Goal: Task Accomplishment & Management: Use online tool/utility

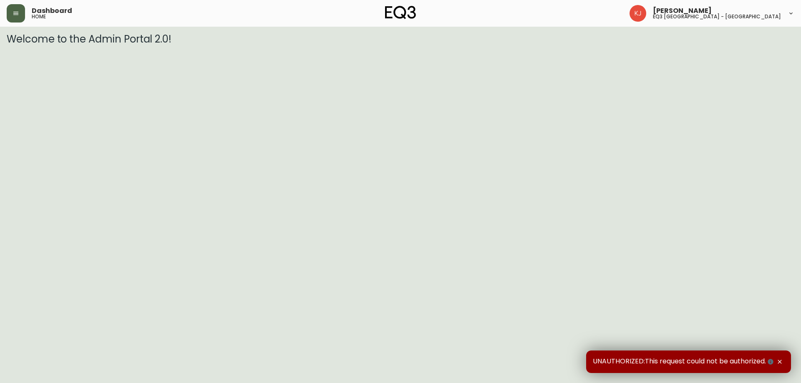
click at [17, 12] on icon "button" at bounding box center [15, 13] width 5 height 3
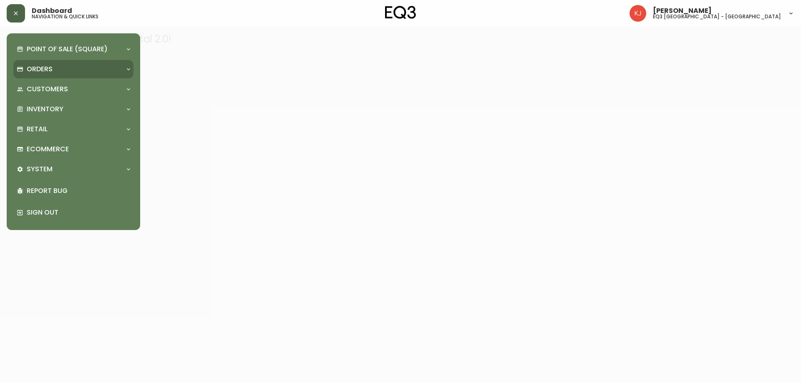
click at [55, 70] on div "Orders" at bounding box center [69, 69] width 105 height 9
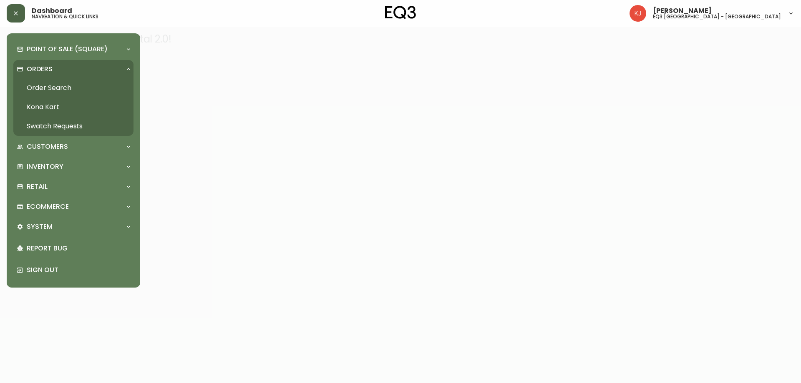
click at [76, 88] on link "Order Search" at bounding box center [73, 87] width 120 height 19
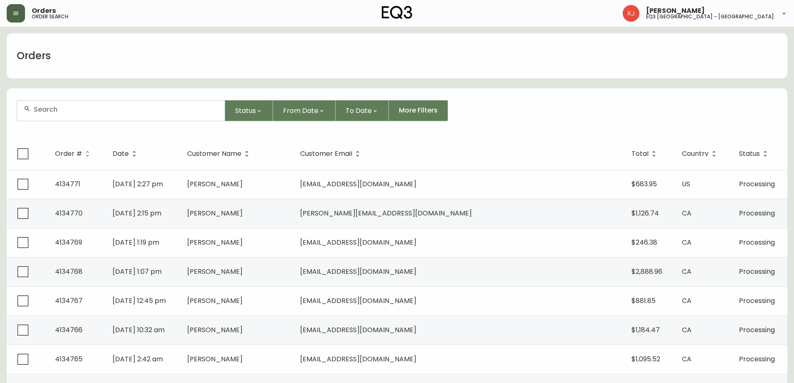
click at [47, 114] on div at bounding box center [121, 110] width 208 height 20
click at [256, 106] on button "Status" at bounding box center [249, 110] width 48 height 21
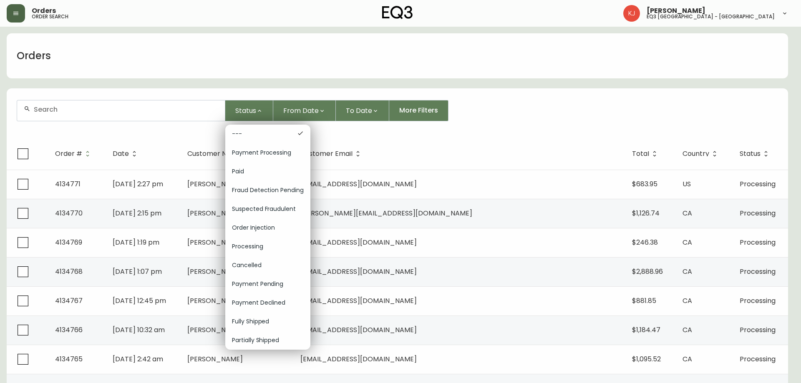
click at [472, 177] on div at bounding box center [400, 191] width 801 height 383
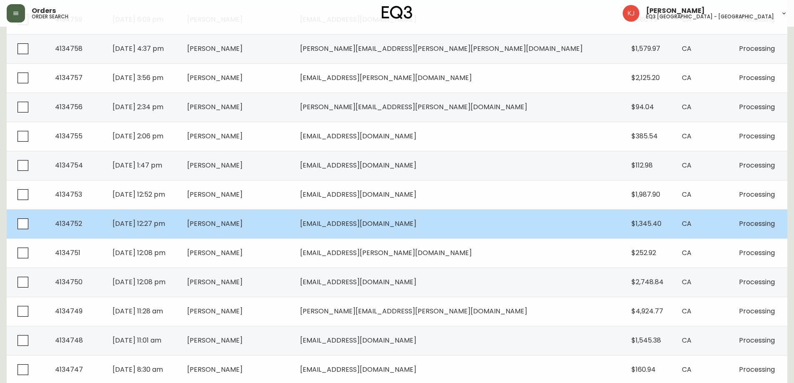
scroll to position [535, 0]
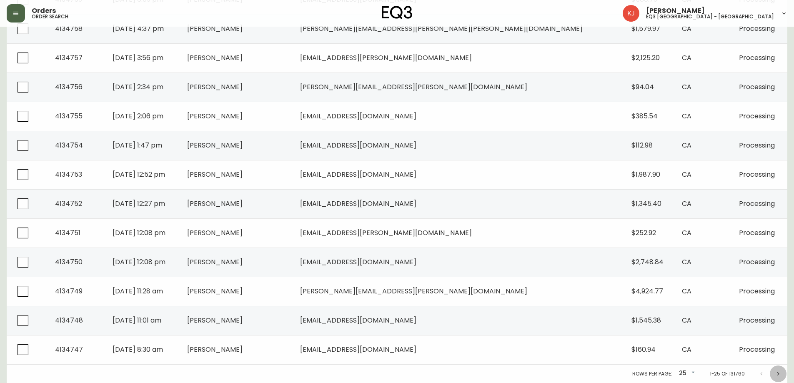
click at [778, 372] on icon "Next page" at bounding box center [778, 374] width 7 height 7
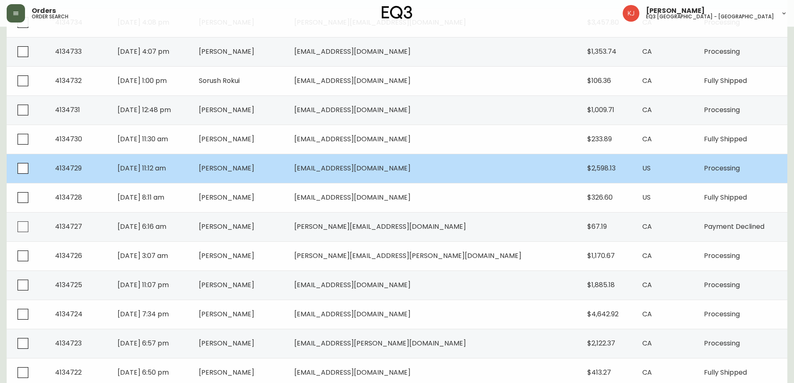
scroll to position [535, 0]
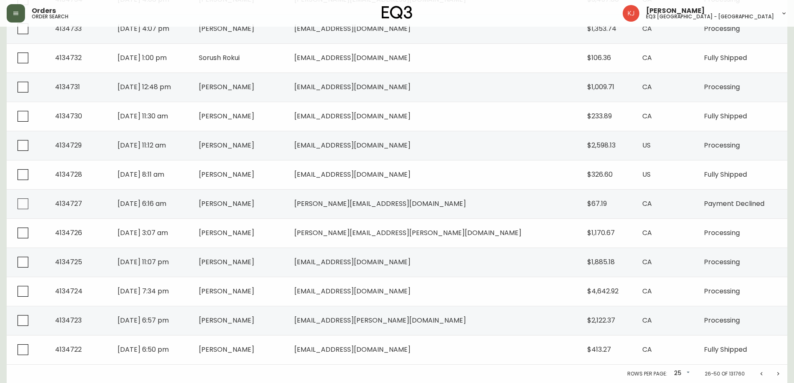
click at [777, 373] on icon "Next page" at bounding box center [778, 374] width 7 height 7
